Goal: Transaction & Acquisition: Book appointment/travel/reservation

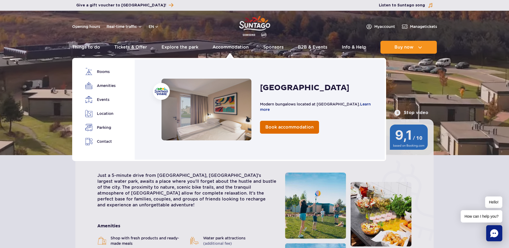
click at [282, 128] on span "Book accommodation" at bounding box center [289, 127] width 48 height 5
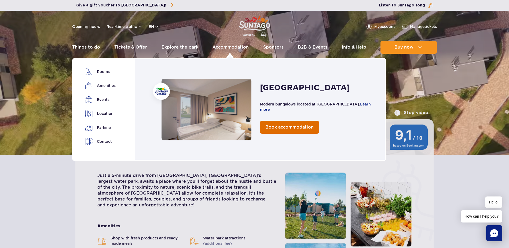
click at [288, 128] on span "Book accommodation" at bounding box center [289, 127] width 48 height 5
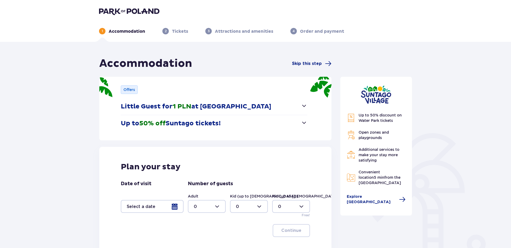
click at [303, 122] on span "button" at bounding box center [304, 122] width 6 height 6
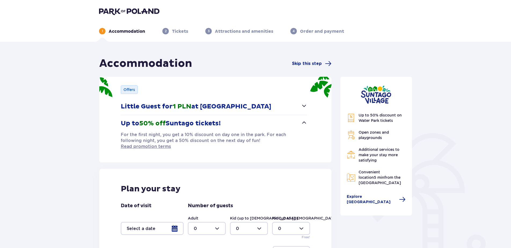
click at [305, 122] on span "button" at bounding box center [304, 122] width 6 height 6
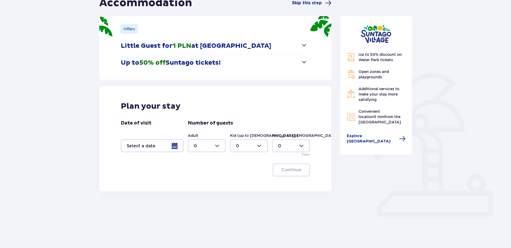
scroll to position [61, 0]
click at [179, 146] on div at bounding box center [152, 145] width 63 height 13
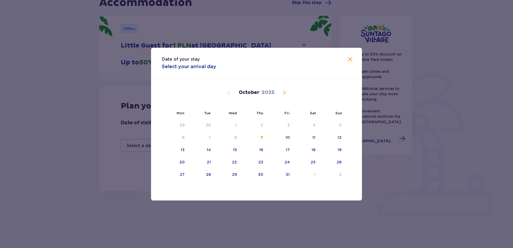
click at [283, 93] on span "Next month" at bounding box center [284, 92] width 6 height 6
click at [234, 137] on div "5" at bounding box center [235, 137] width 2 height 5
click at [261, 136] on div "6" at bounding box center [262, 137] width 2 height 5
type input "05.11.25 - 06.11.25"
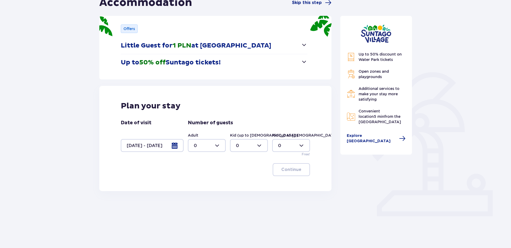
click at [221, 148] on div at bounding box center [207, 145] width 38 height 13
click at [207, 185] on div "2" at bounding box center [207, 184] width 26 height 6
type input "2"
click at [257, 145] on div at bounding box center [249, 145] width 38 height 13
click at [244, 170] on span "1" at bounding box center [249, 173] width 37 height 11
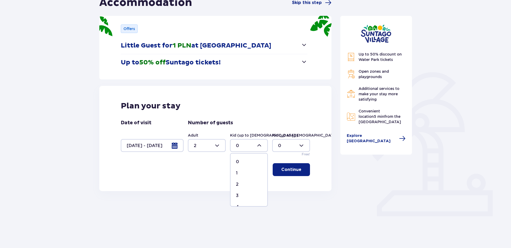
type input "1"
click at [302, 62] on span "button" at bounding box center [304, 62] width 6 height 6
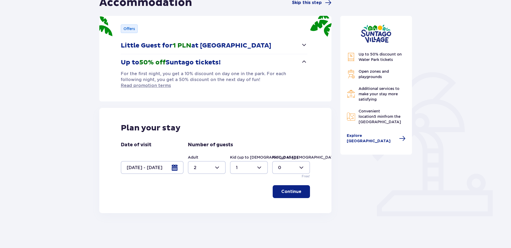
click at [303, 61] on span "button" at bounding box center [304, 62] width 6 height 6
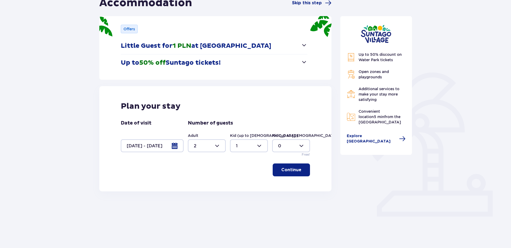
scroll to position [61, 0]
click at [293, 172] on p "Continue" at bounding box center [291, 170] width 20 height 6
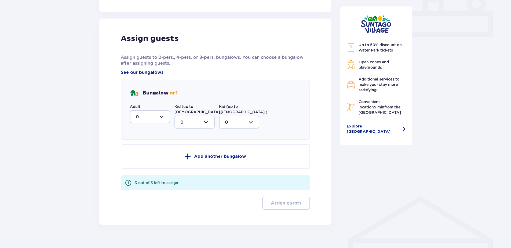
scroll to position [243, 0]
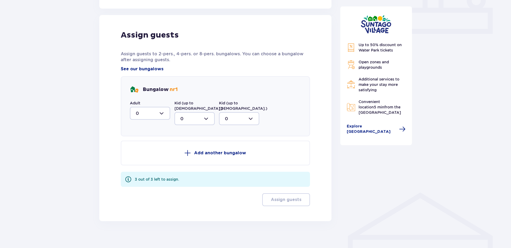
click at [163, 115] on div at bounding box center [150, 113] width 40 height 13
click at [140, 141] on div "1" at bounding box center [150, 141] width 28 height 6
type input "1"
click at [189, 113] on div at bounding box center [194, 118] width 40 height 13
click at [180, 144] on span "1" at bounding box center [194, 146] width 39 height 11
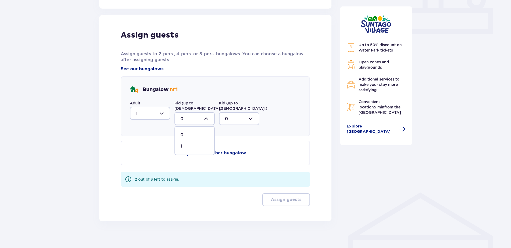
type input "1"
click at [160, 112] on div at bounding box center [150, 113] width 40 height 13
click at [141, 151] on div "2" at bounding box center [150, 152] width 28 height 6
type input "2"
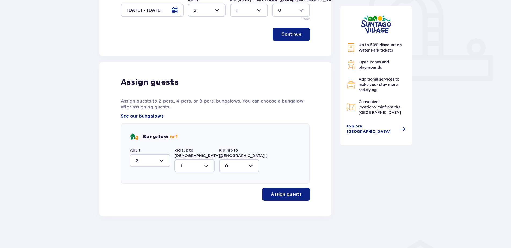
scroll to position [191, 0]
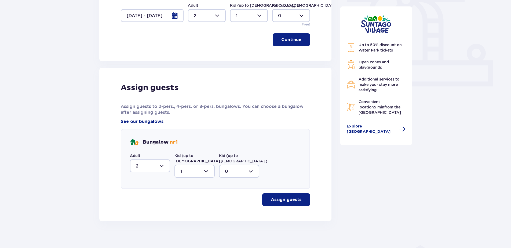
click at [278, 197] on p "Assign guests" at bounding box center [286, 200] width 31 height 6
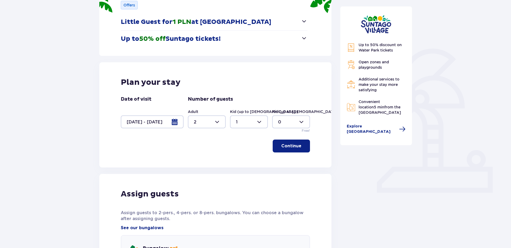
scroll to position [58, 0]
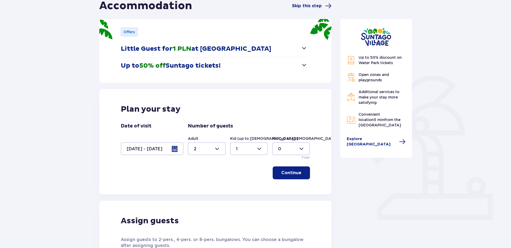
click at [173, 150] on div at bounding box center [152, 148] width 63 height 13
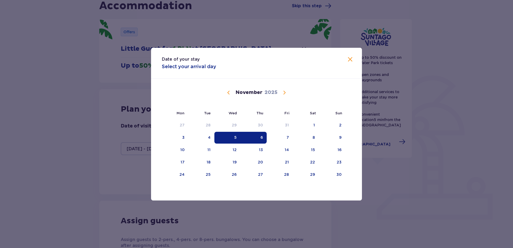
click at [230, 138] on div "5" at bounding box center [227, 138] width 26 height 12
click at [256, 136] on div "6" at bounding box center [254, 138] width 27 height 12
type input "0"
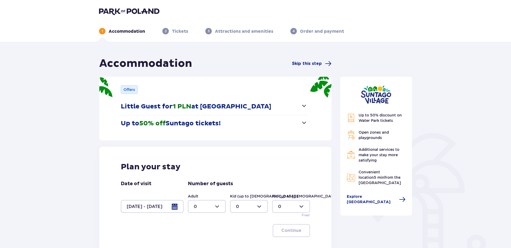
click at [172, 211] on div at bounding box center [152, 206] width 63 height 13
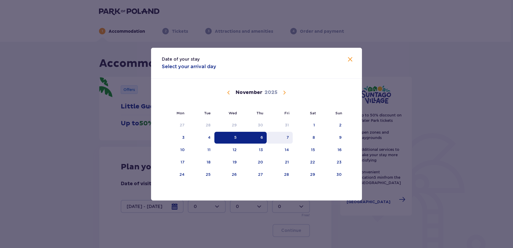
click at [281, 139] on div "7" at bounding box center [280, 138] width 26 height 12
click at [230, 137] on div "5" at bounding box center [227, 138] width 26 height 12
click at [260, 137] on div "6" at bounding box center [254, 138] width 27 height 12
click at [283, 136] on div "7" at bounding box center [280, 138] width 26 height 12
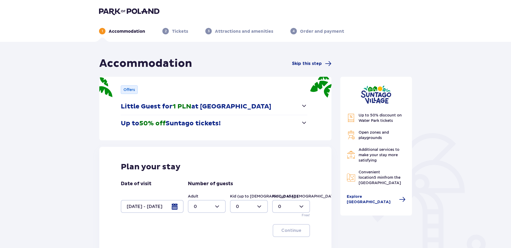
click at [173, 208] on div at bounding box center [152, 206] width 63 height 13
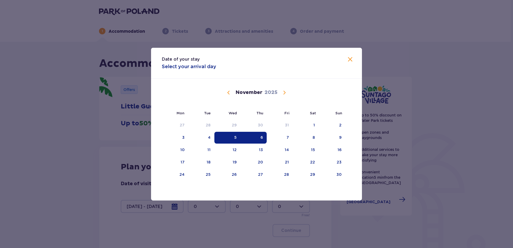
click at [348, 59] on span "Close" at bounding box center [350, 59] width 6 height 6
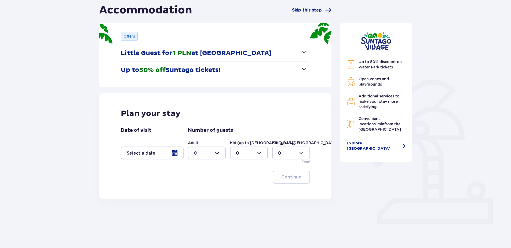
scroll to position [54, 0]
click at [174, 155] on div at bounding box center [152, 152] width 63 height 13
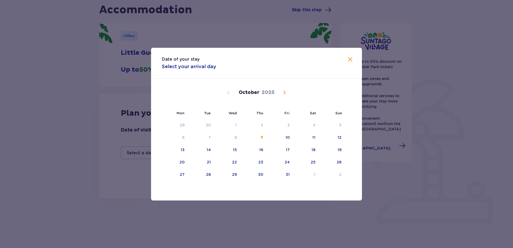
click at [282, 94] on span "Next month" at bounding box center [284, 92] width 6 height 6
click at [231, 135] on div "5" at bounding box center [227, 138] width 26 height 12
click at [247, 139] on div "6" at bounding box center [254, 138] width 27 height 12
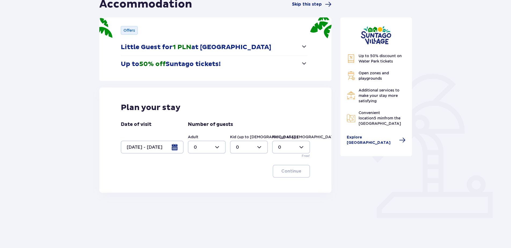
scroll to position [61, 0]
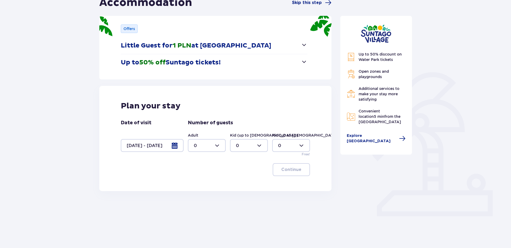
click at [174, 144] on div at bounding box center [152, 145] width 63 height 13
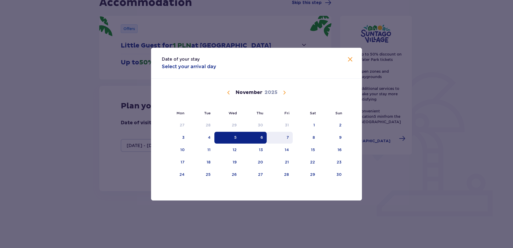
click at [286, 139] on div "7" at bounding box center [280, 138] width 26 height 12
click at [233, 139] on div "5" at bounding box center [227, 138] width 26 height 12
click at [246, 137] on div "6" at bounding box center [254, 138] width 27 height 12
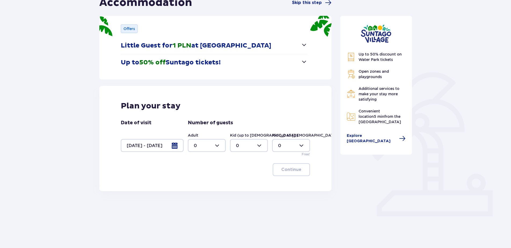
click at [278, 137] on label "Kid (up to 3 y.o.)" at bounding box center [306, 135] width 68 height 5
click at [173, 145] on div at bounding box center [152, 145] width 63 height 13
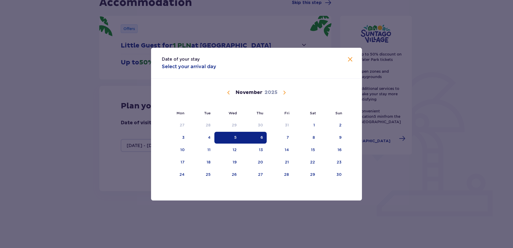
click at [234, 136] on div "5" at bounding box center [235, 137] width 2 height 5
click at [257, 138] on div "6" at bounding box center [254, 138] width 27 height 12
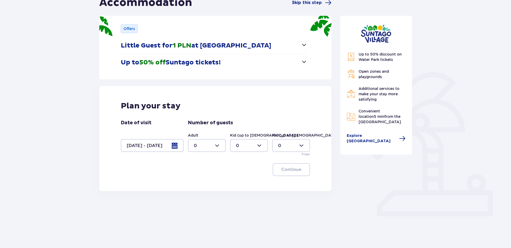
click at [174, 146] on div at bounding box center [152, 145] width 63 height 13
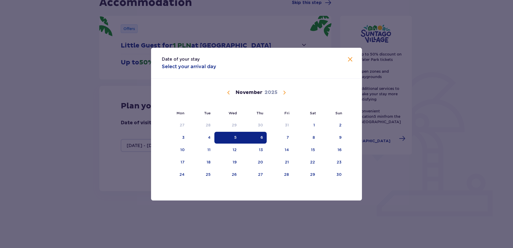
click at [225, 137] on div "5" at bounding box center [227, 138] width 26 height 12
click at [289, 136] on div "7" at bounding box center [288, 137] width 2 height 5
type input "05.11.25 - 07.11.25"
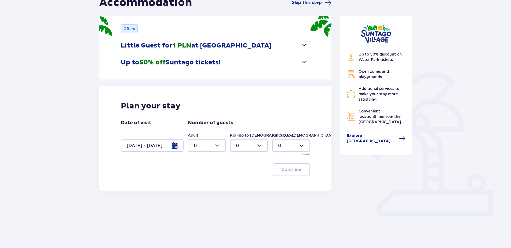
click at [211, 148] on div at bounding box center [207, 145] width 38 height 13
click at [200, 187] on div "2" at bounding box center [207, 184] width 26 height 6
type input "2"
click at [261, 146] on div at bounding box center [249, 145] width 38 height 13
click at [248, 172] on div "1" at bounding box center [249, 173] width 26 height 6
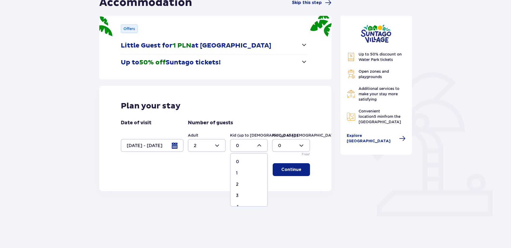
type input "1"
click at [291, 170] on p "Continue" at bounding box center [291, 170] width 20 height 6
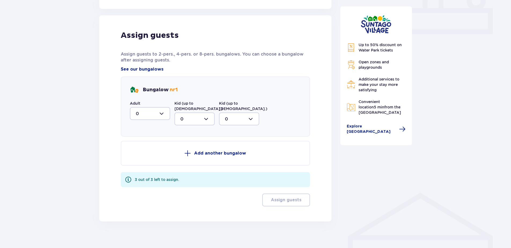
scroll to position [243, 0]
click at [144, 114] on div at bounding box center [150, 113] width 40 height 13
drag, startPoint x: 144, startPoint y: 151, endPoint x: 170, endPoint y: 147, distance: 25.9
click at [144, 151] on div "2" at bounding box center [150, 152] width 28 height 6
type input "2"
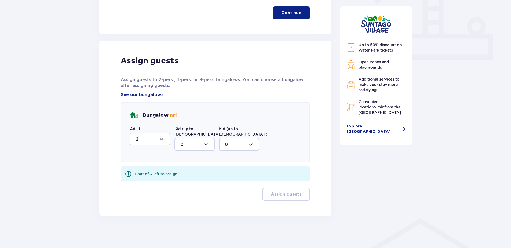
scroll to position [212, 0]
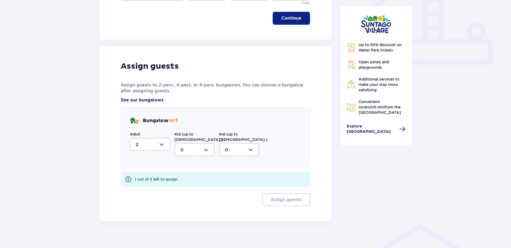
click at [200, 143] on div at bounding box center [194, 149] width 40 height 13
click at [196, 174] on div "1" at bounding box center [194, 177] width 28 height 6
type input "1"
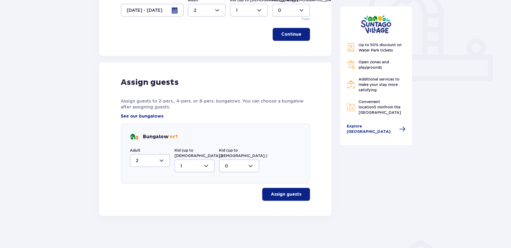
scroll to position [191, 0]
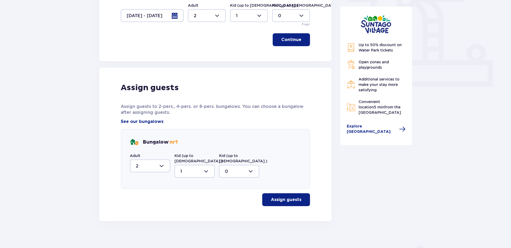
click at [281, 197] on p "Assign guests" at bounding box center [286, 200] width 31 height 6
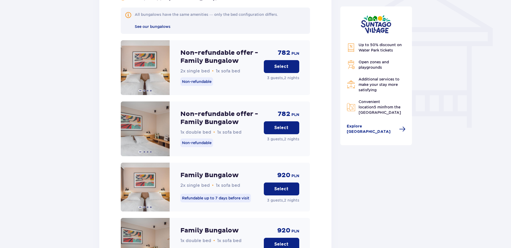
scroll to position [460, 0]
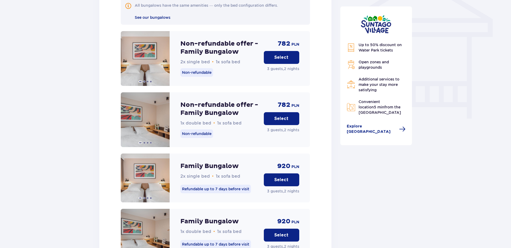
click at [290, 113] on button "Select" at bounding box center [281, 118] width 35 height 13
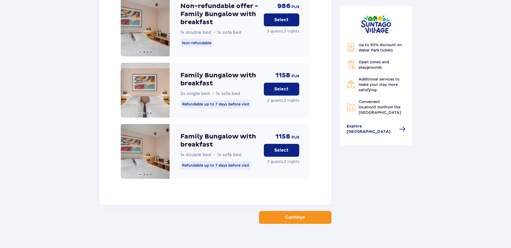
scroll to position [803, 0]
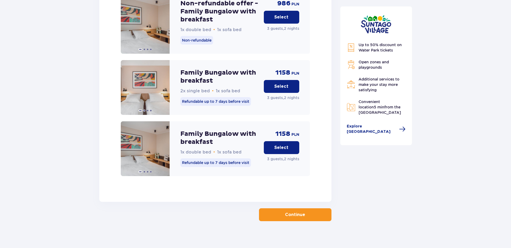
click at [286, 212] on p "Continue" at bounding box center [295, 215] width 20 height 6
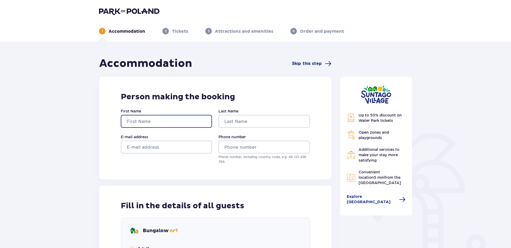
click at [145, 122] on input "First Name" at bounding box center [166, 121] width 91 height 13
type input "Viktorija"
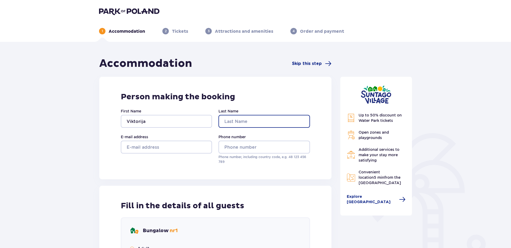
type input "Nevardauskiene"
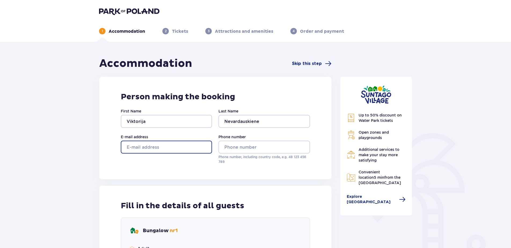
type input "viktorijakis@gmail.com"
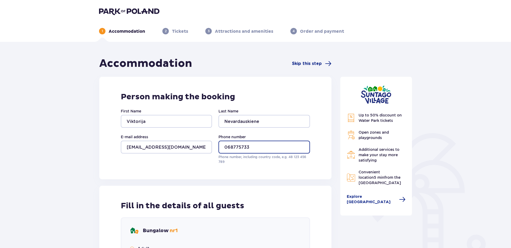
click at [229, 146] on input "068775733" at bounding box center [264, 147] width 91 height 13
type input "+37068775733"
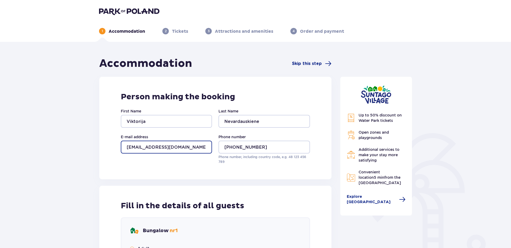
click at [149, 147] on input "viktorijakis@gmail.com" at bounding box center [166, 147] width 91 height 13
type input "tiuubi@gmail.com"
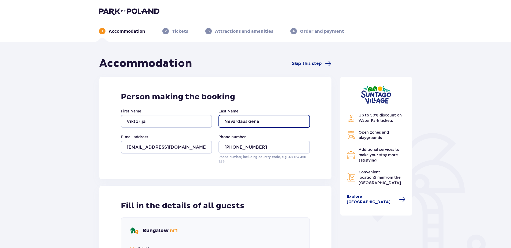
click at [268, 122] on input "Nevardauskiene" at bounding box center [264, 121] width 91 height 13
click at [273, 99] on p "Person making the booking" at bounding box center [215, 97] width 189 height 10
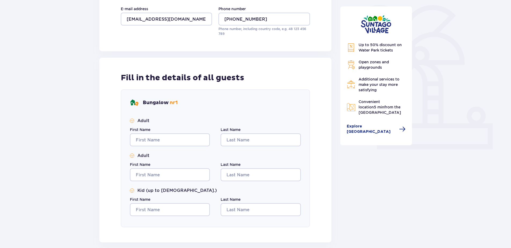
scroll to position [161, 0]
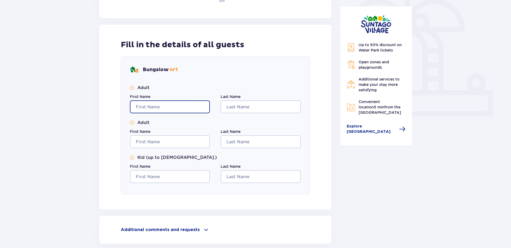
click at [153, 105] on input "First Name" at bounding box center [170, 106] width 80 height 13
type input "Viktorija"
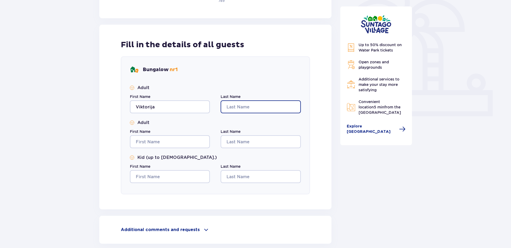
type input "Nevardauskiene"
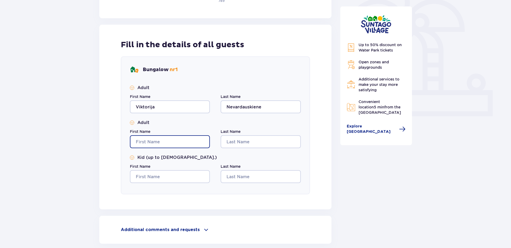
type input "Viktorija"
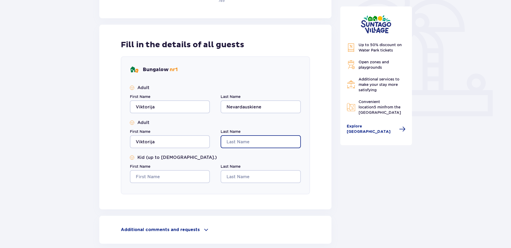
type input "Nevardauskiene"
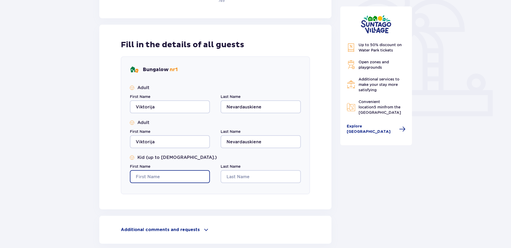
type input "Viktorija"
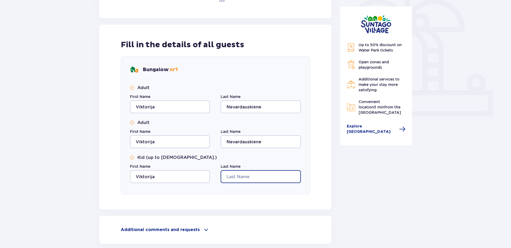
type input "Nevardauskiene"
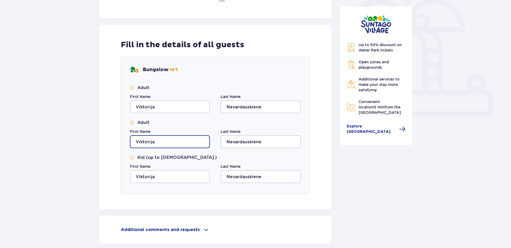
drag, startPoint x: 168, startPoint y: 141, endPoint x: 115, endPoint y: 139, distance: 52.7
click at [115, 139] on div "Fill in the details of all guests Bungalow nr 1 Adult First Name Viktorija Last…" at bounding box center [215, 117] width 232 height 185
type input "Ignijus"
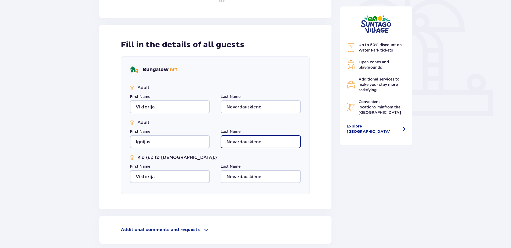
click at [269, 146] on input "Nevardauskiene" at bounding box center [261, 141] width 80 height 13
type input "Nevardauskas"
click at [76, 134] on div "Accommodation Skip this step Person making the booking First Name Viktorija Las…" at bounding box center [255, 88] width 511 height 414
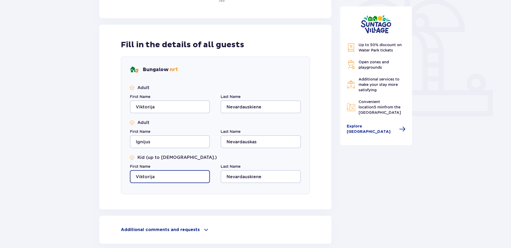
drag, startPoint x: 161, startPoint y: 174, endPoint x: 125, endPoint y: 174, distance: 36.5
click at [125, 174] on div "Bungalow nr 1 Adult First Name Viktorija Last Name Nevardauskiene Adult First N…" at bounding box center [215, 125] width 189 height 138
type input "Jonėja"
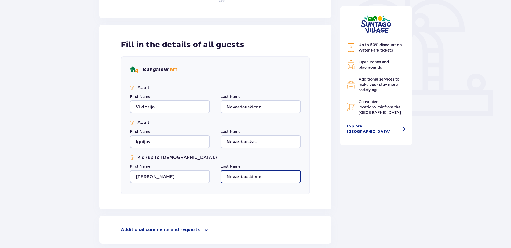
click at [275, 180] on input "Nevardauskiene" at bounding box center [261, 176] width 80 height 13
drag, startPoint x: 275, startPoint y: 175, endPoint x: 208, endPoint y: 176, distance: 67.1
click at [208, 176] on div "First Name Jonėja Last Name Nevardauskiene" at bounding box center [215, 173] width 171 height 19
type input "Nevardauskaite"
click at [107, 181] on div "Fill in the details of all guests Bungalow nr 1 Adult First Name Viktorija Last…" at bounding box center [215, 117] width 232 height 185
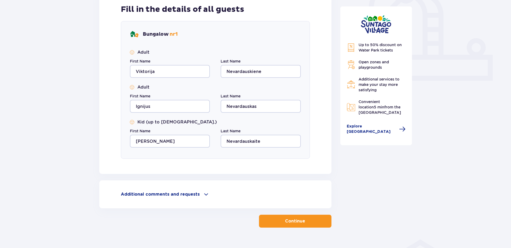
scroll to position [208, 0]
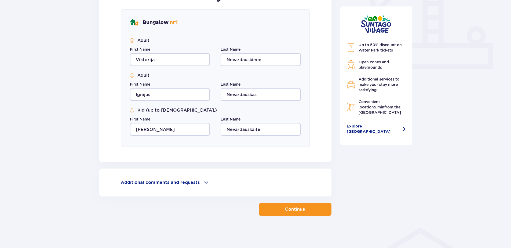
click at [305, 210] on span "button" at bounding box center [306, 209] width 6 height 6
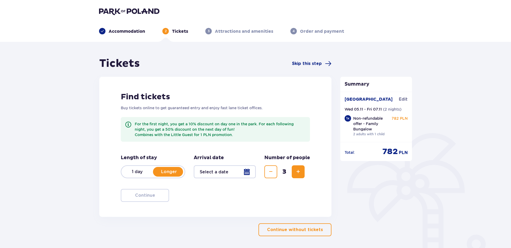
click at [248, 174] on div at bounding box center [225, 171] width 62 height 13
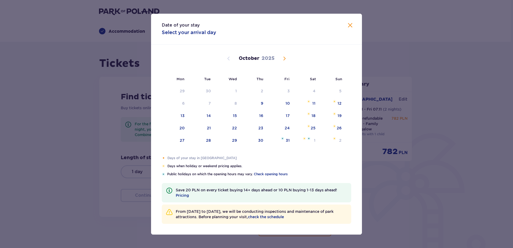
drag, startPoint x: 281, startPoint y: 58, endPoint x: 284, endPoint y: 58, distance: 3.0
click at [282, 58] on span "Next month" at bounding box center [284, 58] width 6 height 6
click at [259, 103] on div "6" at bounding box center [254, 104] width 27 height 12
type input "06.11.25"
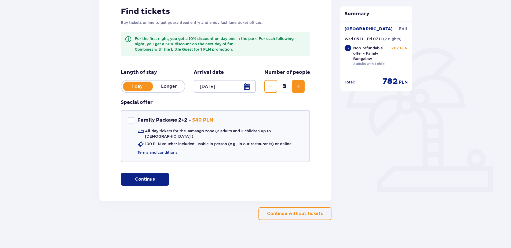
scroll to position [59, 0]
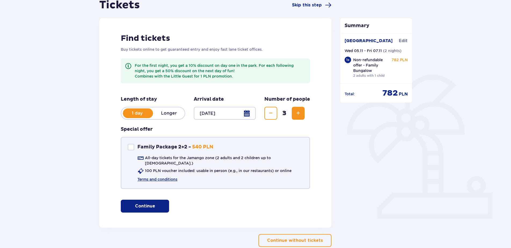
click at [131, 147] on div "Family Package 2+2" at bounding box center [131, 147] width 6 height 6
click at [132, 145] on div "Family Package 2+2" at bounding box center [131, 147] width 6 height 6
checkbox input "false"
click at [144, 203] on p "Continue" at bounding box center [145, 206] width 20 height 6
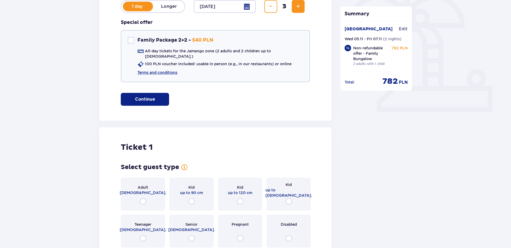
scroll to position [174, 0]
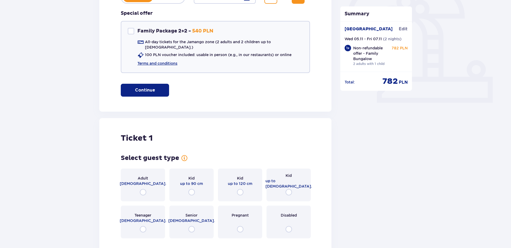
click at [140, 189] on input "radio" at bounding box center [143, 192] width 6 height 6
radio input "true"
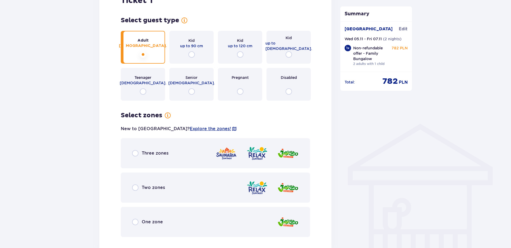
scroll to position [332, 0]
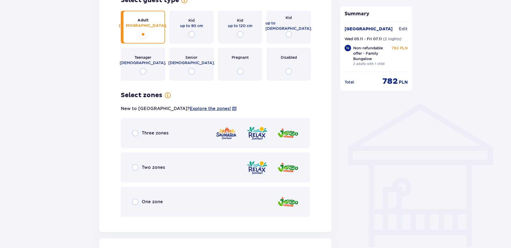
click at [134, 199] on input "radio" at bounding box center [135, 202] width 6 height 6
radio input "true"
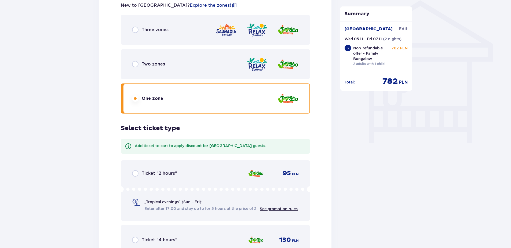
scroll to position [510, 0]
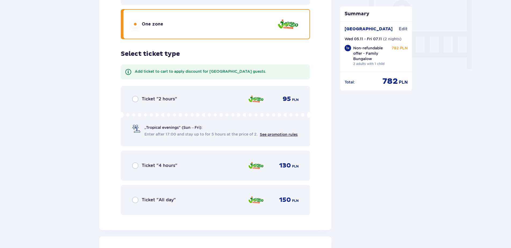
click at [136, 197] on input "radio" at bounding box center [135, 200] width 6 height 6
radio input "true"
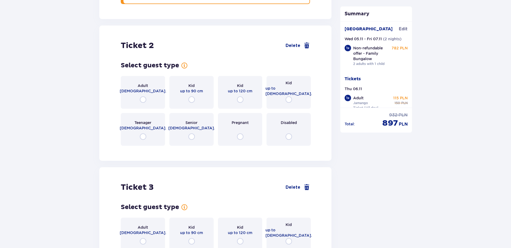
scroll to position [709, 0]
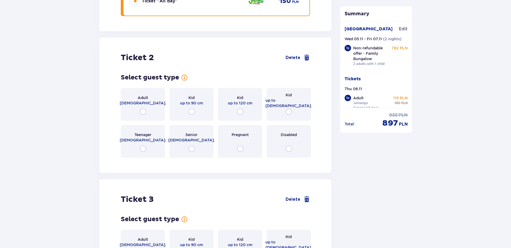
click at [143, 108] on input "radio" at bounding box center [143, 111] width 6 height 6
radio input "true"
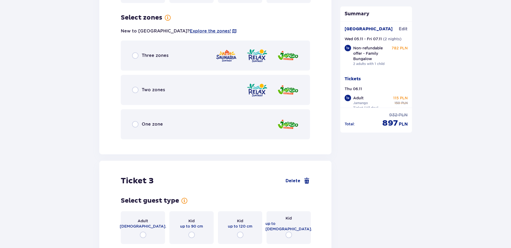
scroll to position [867, 0]
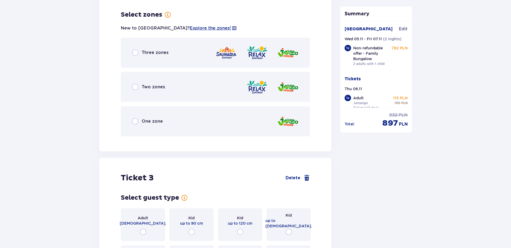
click at [132, 118] on input "radio" at bounding box center [135, 121] width 6 height 6
radio input "true"
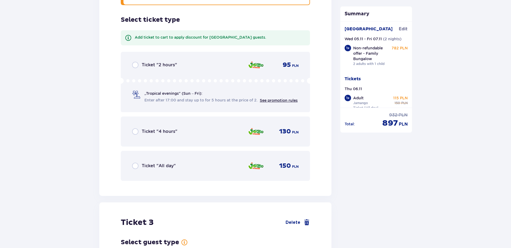
scroll to position [1003, 0]
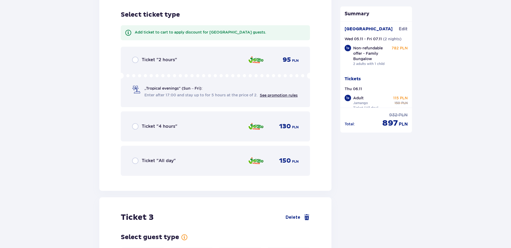
click at [134, 158] on input "radio" at bounding box center [135, 161] width 6 height 6
radio input "true"
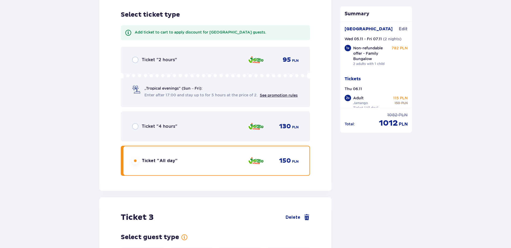
scroll to position [1141, 0]
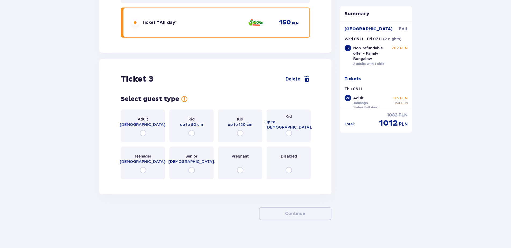
click at [290, 130] on input "radio" at bounding box center [289, 133] width 6 height 6
radio input "true"
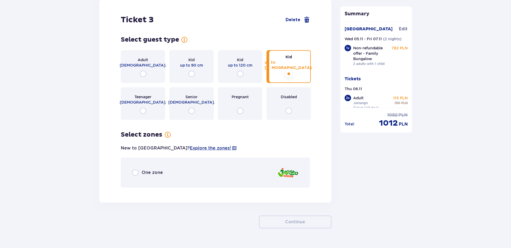
scroll to position [1209, 0]
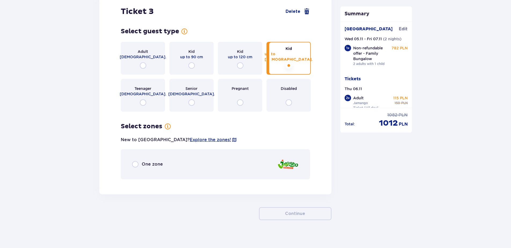
click at [134, 161] on input "radio" at bounding box center [135, 164] width 6 height 6
radio input "true"
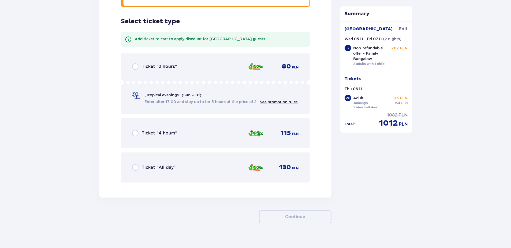
scroll to position [1385, 0]
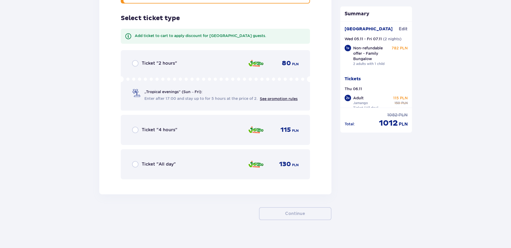
click at [134, 161] on input "radio" at bounding box center [135, 164] width 6 height 6
radio input "true"
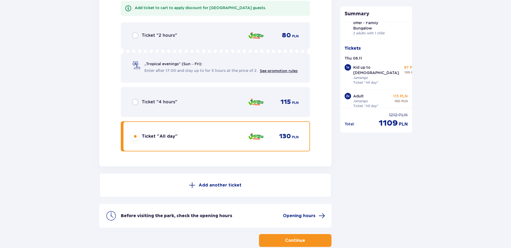
scroll to position [31, 0]
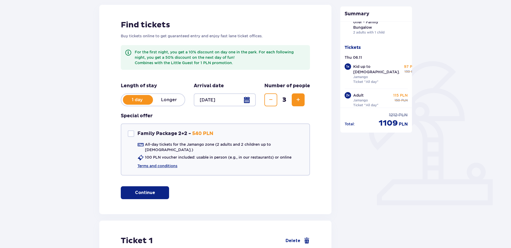
scroll to position [97, 0]
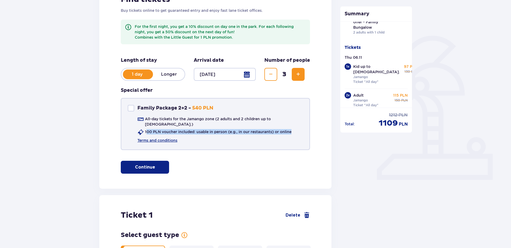
drag, startPoint x: 146, startPoint y: 128, endPoint x: 295, endPoint y: 127, distance: 149.5
click at [295, 127] on div "Family Package 2+2 Family Package 2+2 - 540 PLN All-day tickets for the Jamango…" at bounding box center [215, 124] width 189 height 52
copy p "00 PLN voucher included: usable in person (e.g., in our restaurants) or online"
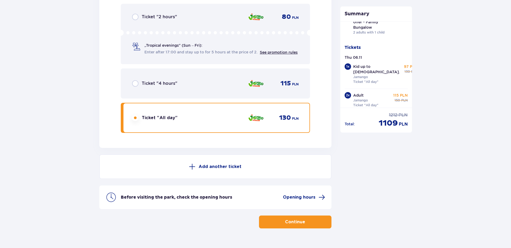
scroll to position [1440, 0]
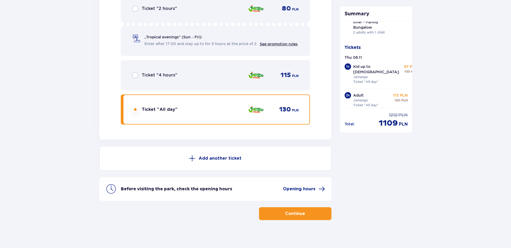
drag, startPoint x: 293, startPoint y: 184, endPoint x: 145, endPoint y: 187, distance: 147.7
drag, startPoint x: 145, startPoint y: 187, endPoint x: 382, endPoint y: 191, distance: 237.1
drag, startPoint x: 292, startPoint y: 185, endPoint x: 403, endPoint y: 192, distance: 111.1
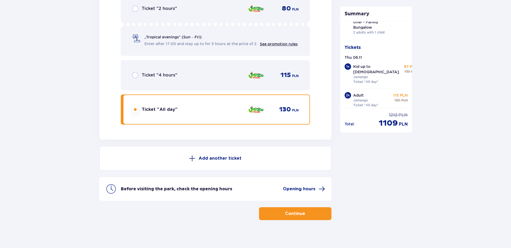
click at [290, 211] on p "Continue" at bounding box center [295, 214] width 20 height 6
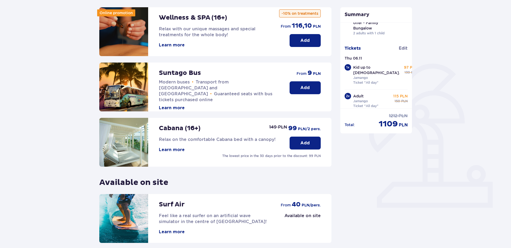
scroll to position [116, 0]
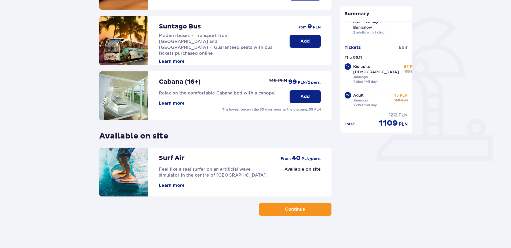
click at [300, 209] on p "Continue" at bounding box center [295, 209] width 20 height 6
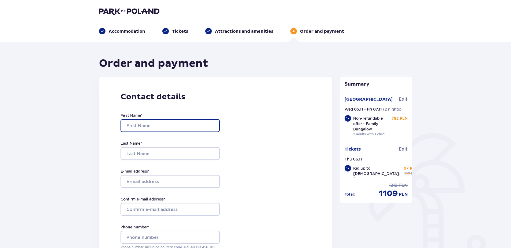
click at [154, 125] on input "First Name *" at bounding box center [170, 125] width 99 height 13
type input "Viktorija"
click at [278, 115] on div "Contact details First Name * Viktorija Last Name * E-mail address * Confirm e-m…" at bounding box center [215, 191] width 233 height 228
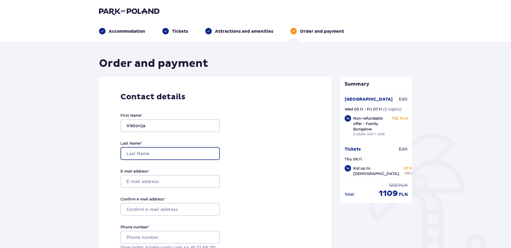
click at [147, 156] on input "Last Name *" at bounding box center [170, 153] width 99 height 13
type input "Nevardauskiene"
click at [307, 122] on div "Contact details First Name * Viktorija Last Name * Nevardauskiene E-mail addres…" at bounding box center [215, 191] width 233 height 228
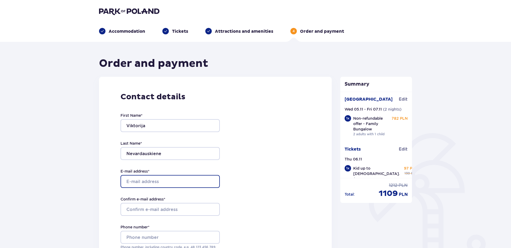
click at [163, 179] on input "E-mail address *" at bounding box center [170, 181] width 99 height 13
click at [274, 208] on div "Contact details First Name * Viktorija Last Name * Nevardauskiene E-mail addres…" at bounding box center [215, 191] width 233 height 228
click at [145, 184] on input "E-mail address *" at bounding box center [170, 181] width 99 height 13
type input "tiuubi@gmail.com"
click at [281, 147] on div "Contact details First Name * Viktorija Last Name * Nevardauskiene E-mail addres…" at bounding box center [215, 191] width 233 height 228
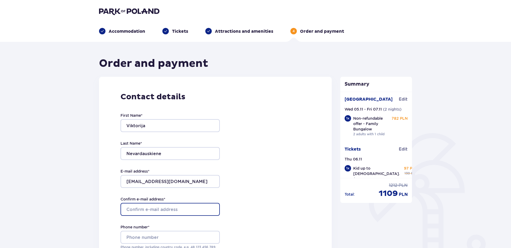
click at [188, 208] on input "Confirm e-mail address *" at bounding box center [170, 209] width 99 height 13
type input "tiuubi@gmail.com"
click at [240, 196] on div "Contact details First Name * Viktorija Last Name * Nevardauskiene E-mail addres…" at bounding box center [215, 191] width 233 height 228
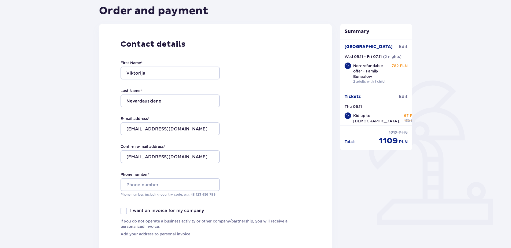
scroll to position [54, 0]
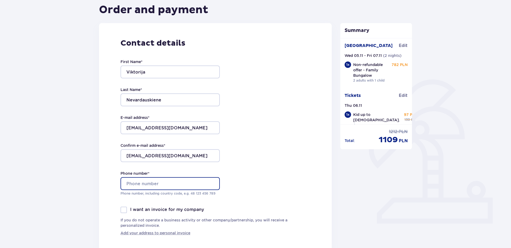
click at [165, 183] on input "Phone number *" at bounding box center [170, 183] width 99 height 13
type input "+37068775733"
click at [278, 145] on div "Contact details First Name * Viktorija Last Name * Nevardauskiene E-mail addres…" at bounding box center [215, 137] width 233 height 228
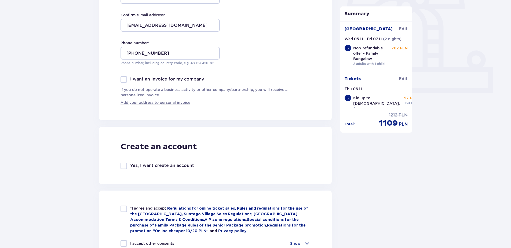
scroll to position [188, 0]
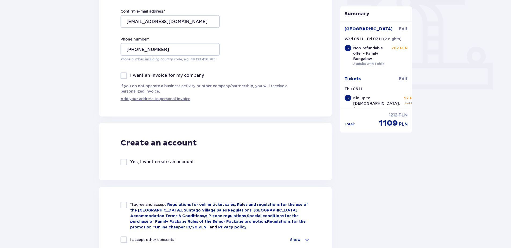
click at [123, 162] on div at bounding box center [124, 162] width 6 height 6
checkbox input "true"
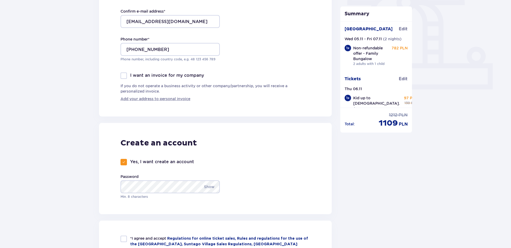
click at [275, 152] on div "Create an account Yes, I want create an account Password Show Min. 8 characters" at bounding box center [215, 168] width 233 height 91
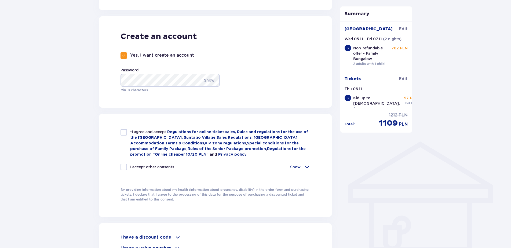
scroll to position [295, 0]
click at [126, 133] on div at bounding box center [124, 131] width 6 height 6
checkbox input "true"
click at [125, 166] on div at bounding box center [124, 166] width 6 height 6
checkbox input "true"
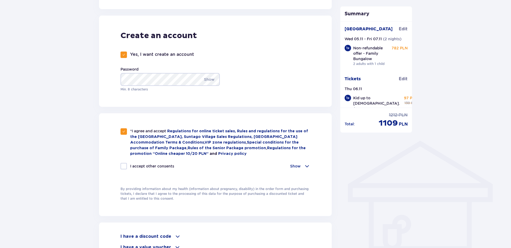
checkbox input "true"
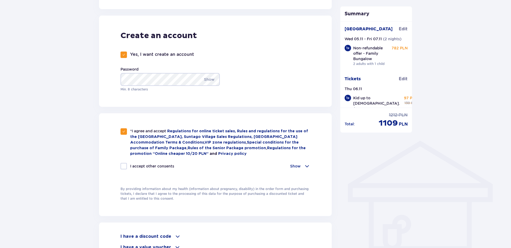
checkbox input "true"
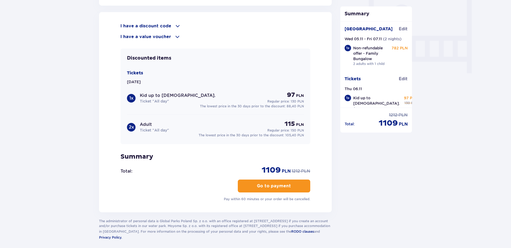
scroll to position [510, 0]
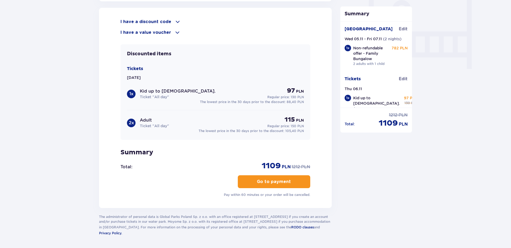
click at [267, 181] on p "Go to payment" at bounding box center [274, 182] width 34 height 6
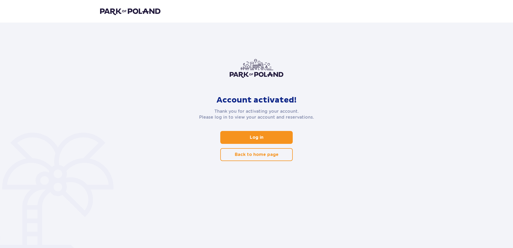
click at [259, 137] on p "Log in" at bounding box center [257, 137] width 14 height 6
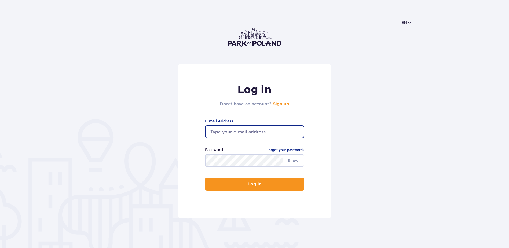
click at [227, 135] on input "email" at bounding box center [254, 131] width 99 height 13
type input "[EMAIL_ADDRESS][DOMAIN_NAME]"
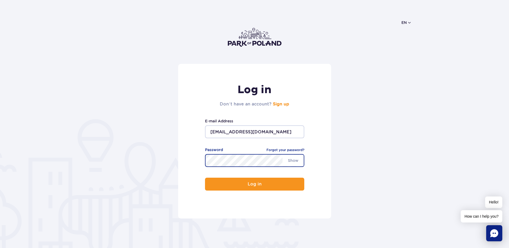
click at [205, 178] on button "Log in" at bounding box center [254, 184] width 99 height 13
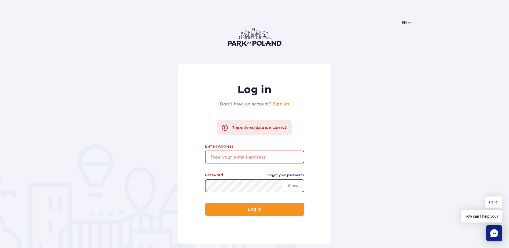
click at [223, 157] on input "email" at bounding box center [254, 157] width 99 height 13
type input "[EMAIL_ADDRESS][DOMAIN_NAME]"
click at [205, 203] on button "Log in" at bounding box center [254, 209] width 99 height 13
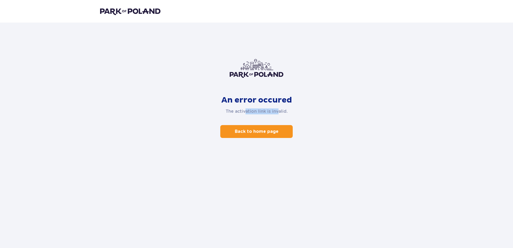
drag, startPoint x: 246, startPoint y: 111, endPoint x: 278, endPoint y: 111, distance: 32.8
click at [278, 111] on p "The activation link is invalid." at bounding box center [257, 111] width 62 height 6
click at [137, 10] on img at bounding box center [130, 12] width 60 height 8
